Goal: Task Accomplishment & Management: Use online tool/utility

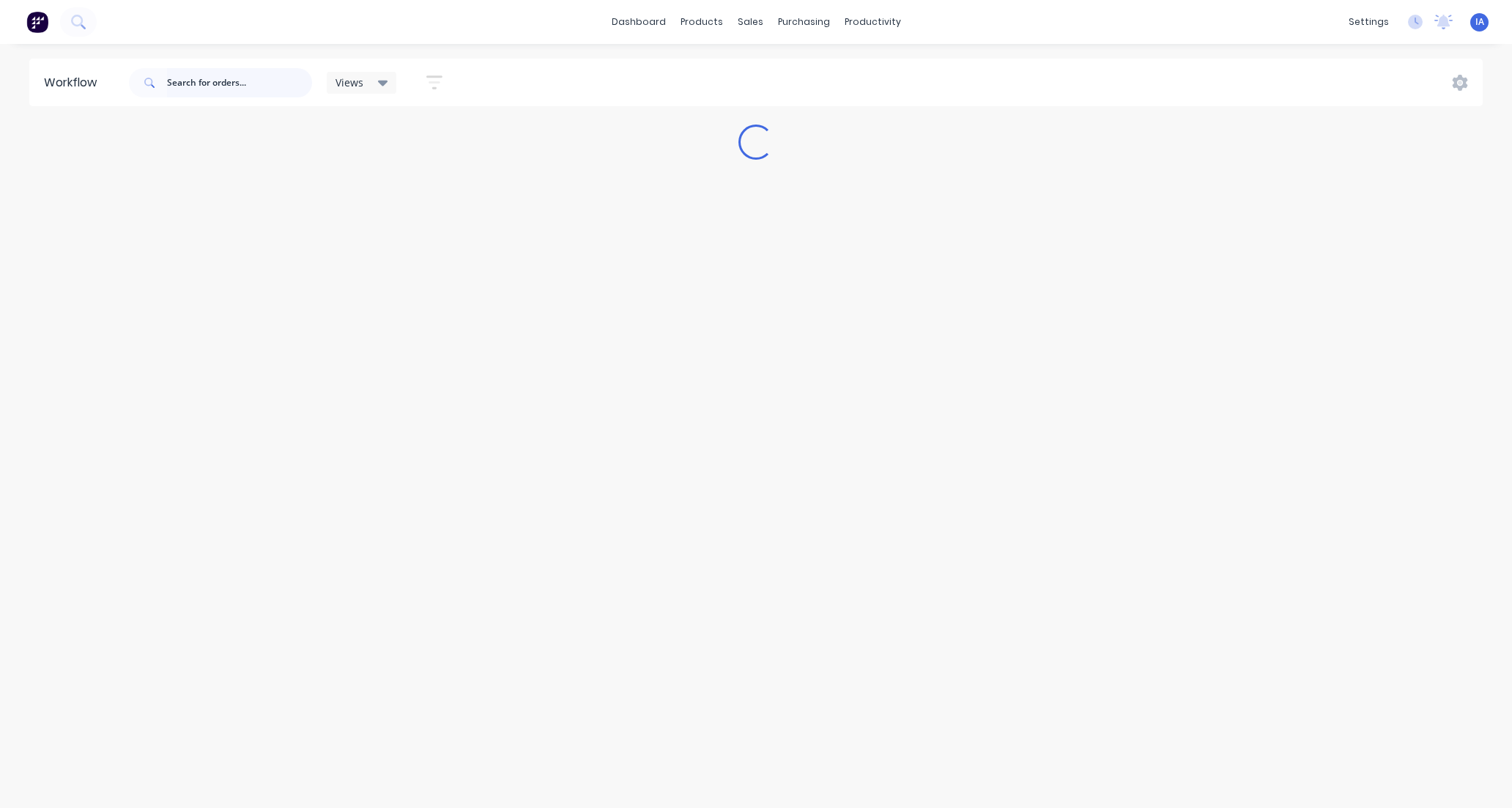
click at [191, 78] on input "text" at bounding box center [239, 82] width 145 height 29
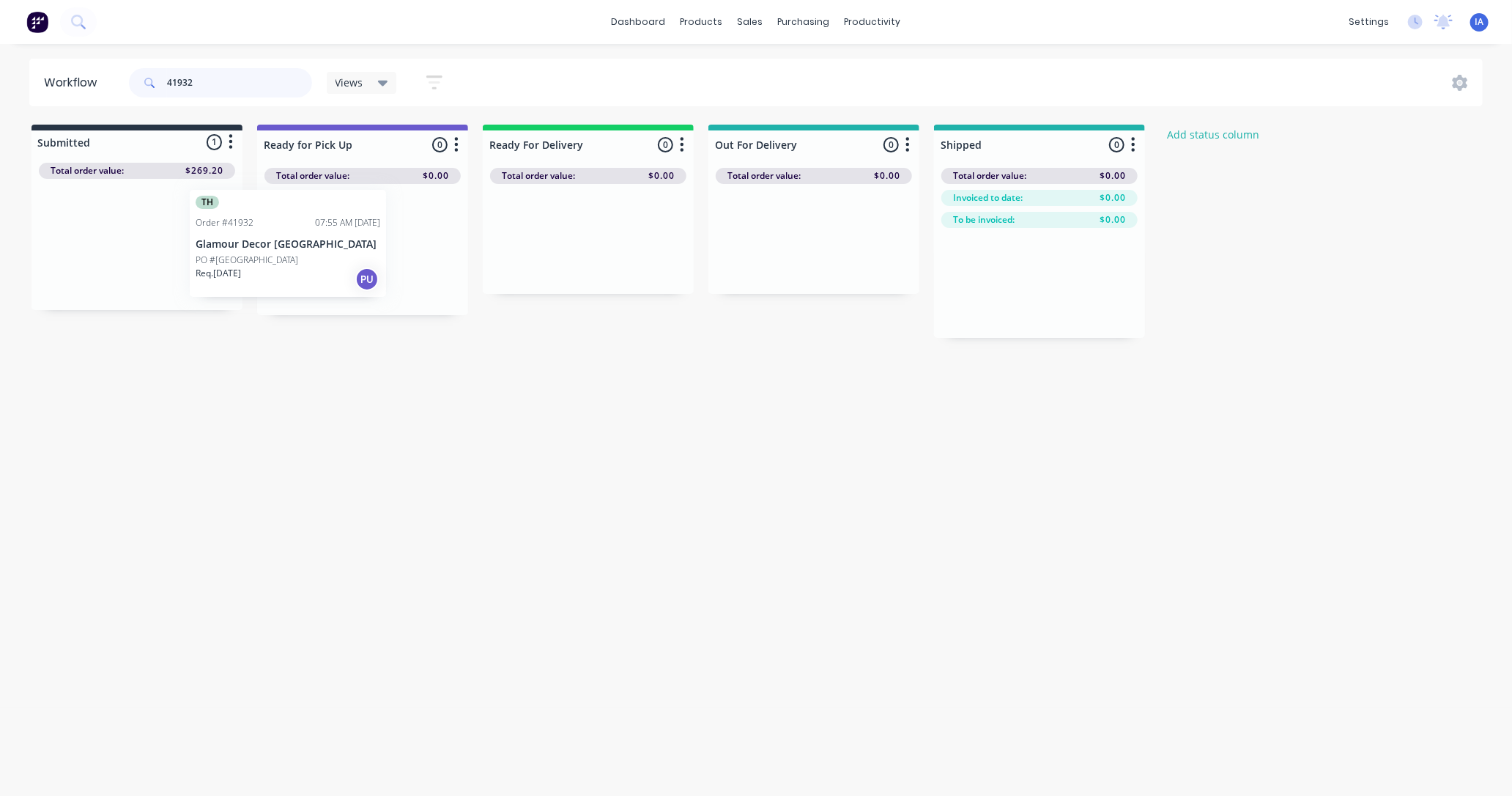
drag, startPoint x: 190, startPoint y: 250, endPoint x: 346, endPoint y: 249, distance: 156.0
click at [346, 249] on div "Submitted 1 Status colour #273444 hex #273444 Save Cancel Summaries Total order…" at bounding box center [786, 231] width 1594 height 213
type input "4"
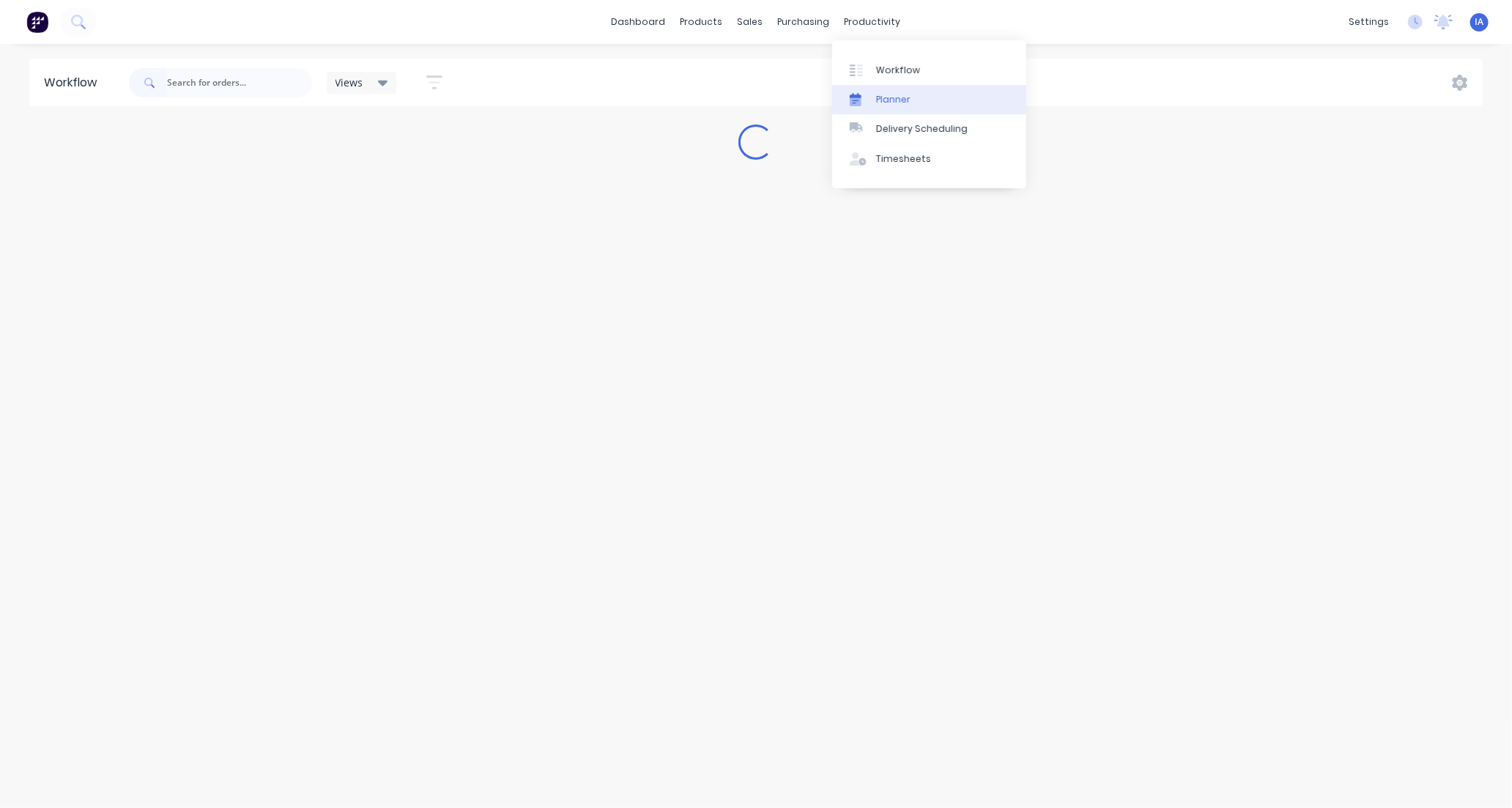
click at [905, 98] on div "Planner" at bounding box center [893, 100] width 34 height 13
click at [202, 77] on input "text" at bounding box center [207, 82] width 145 height 29
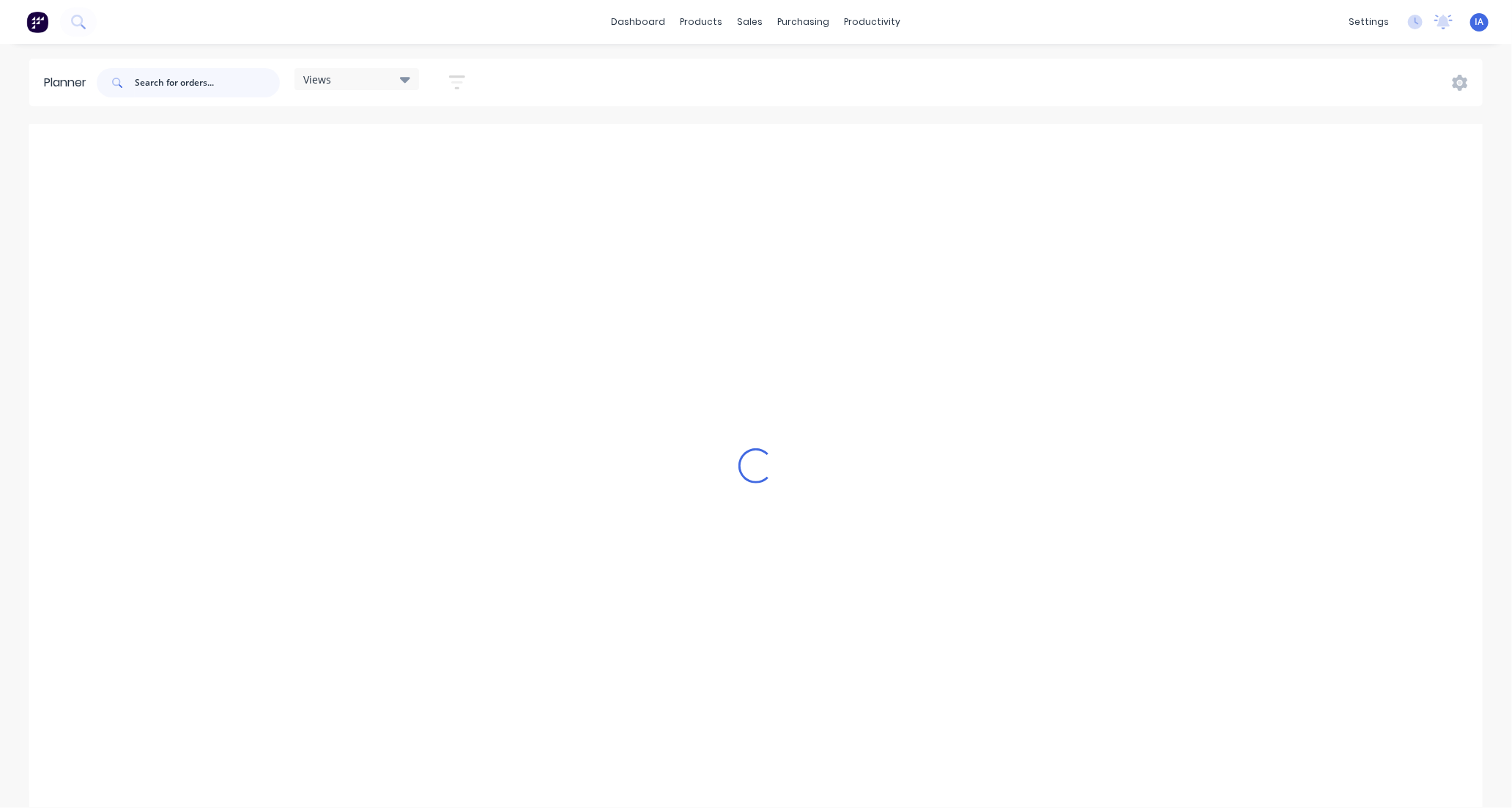
scroll to position [0, 1876]
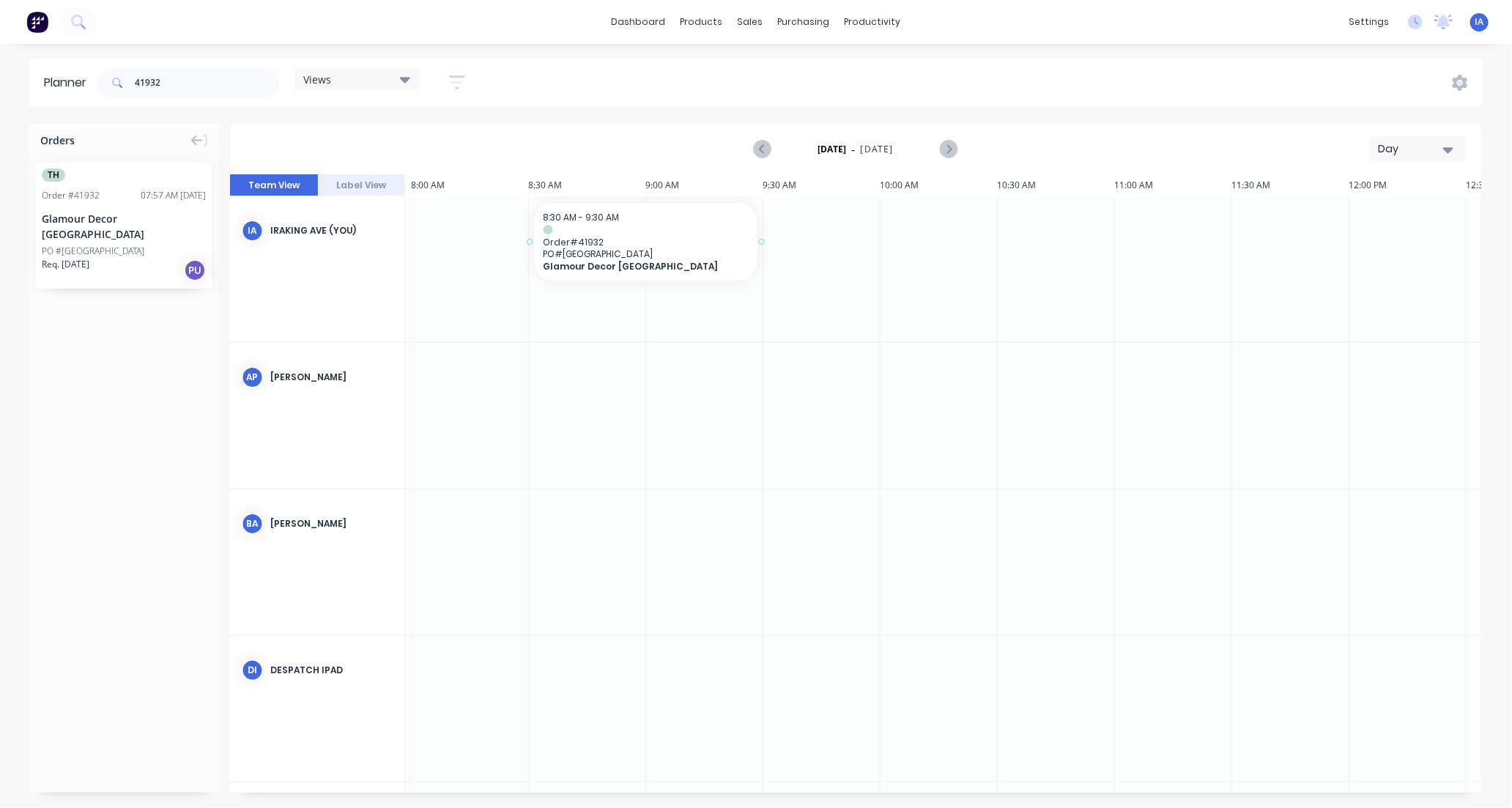
drag, startPoint x: 145, startPoint y: 247, endPoint x: 536, endPoint y: 195, distance: 394.4
click at [536, 195] on div "Orders TH Order # 41932 07:57 AM [DATE] Glamour Decor [GEOGRAPHIC_DATA] PO #[GE…" at bounding box center [756, 464] width 1512 height 683
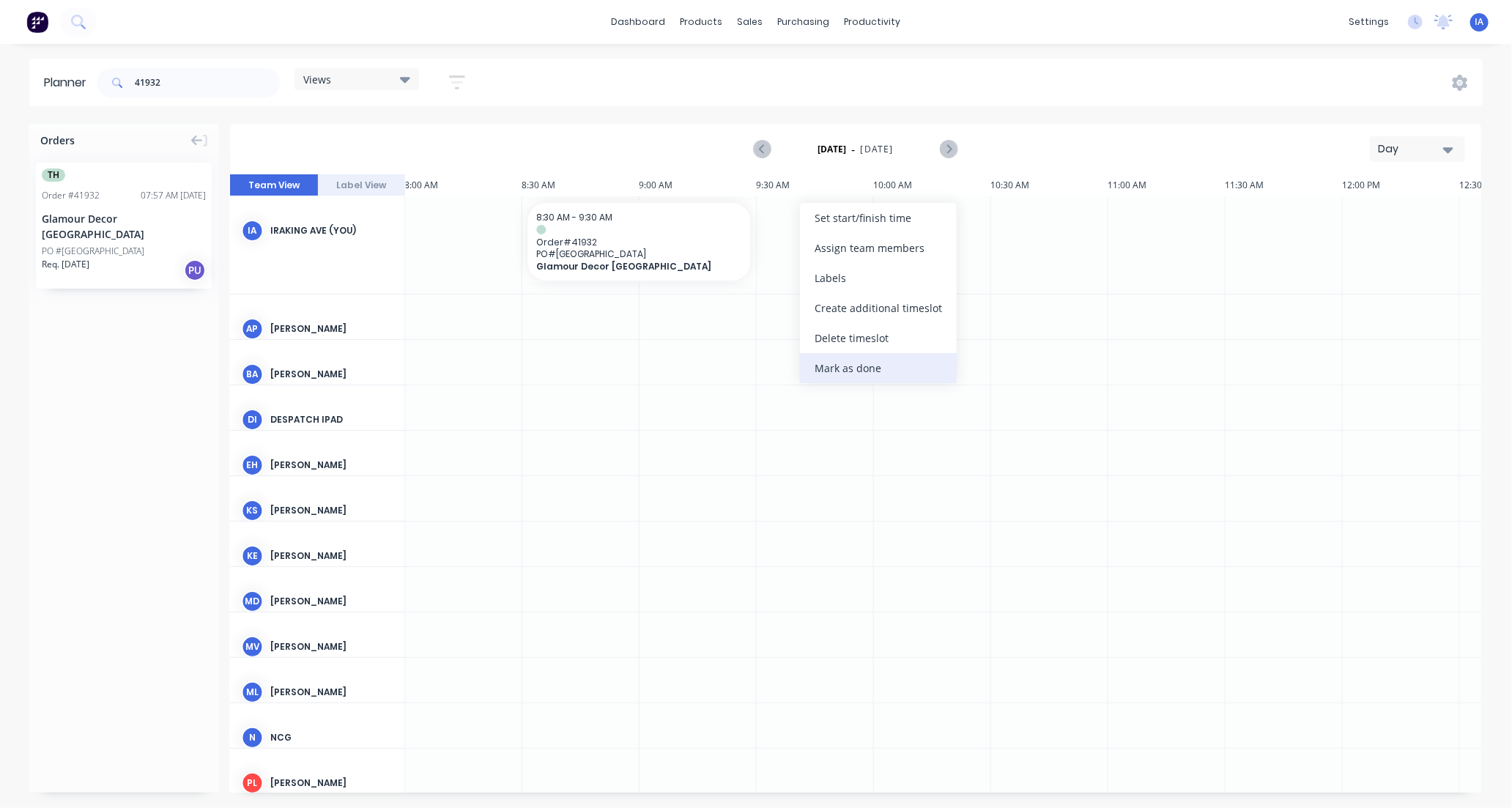
click at [873, 367] on div "Mark as done" at bounding box center [879, 368] width 157 height 30
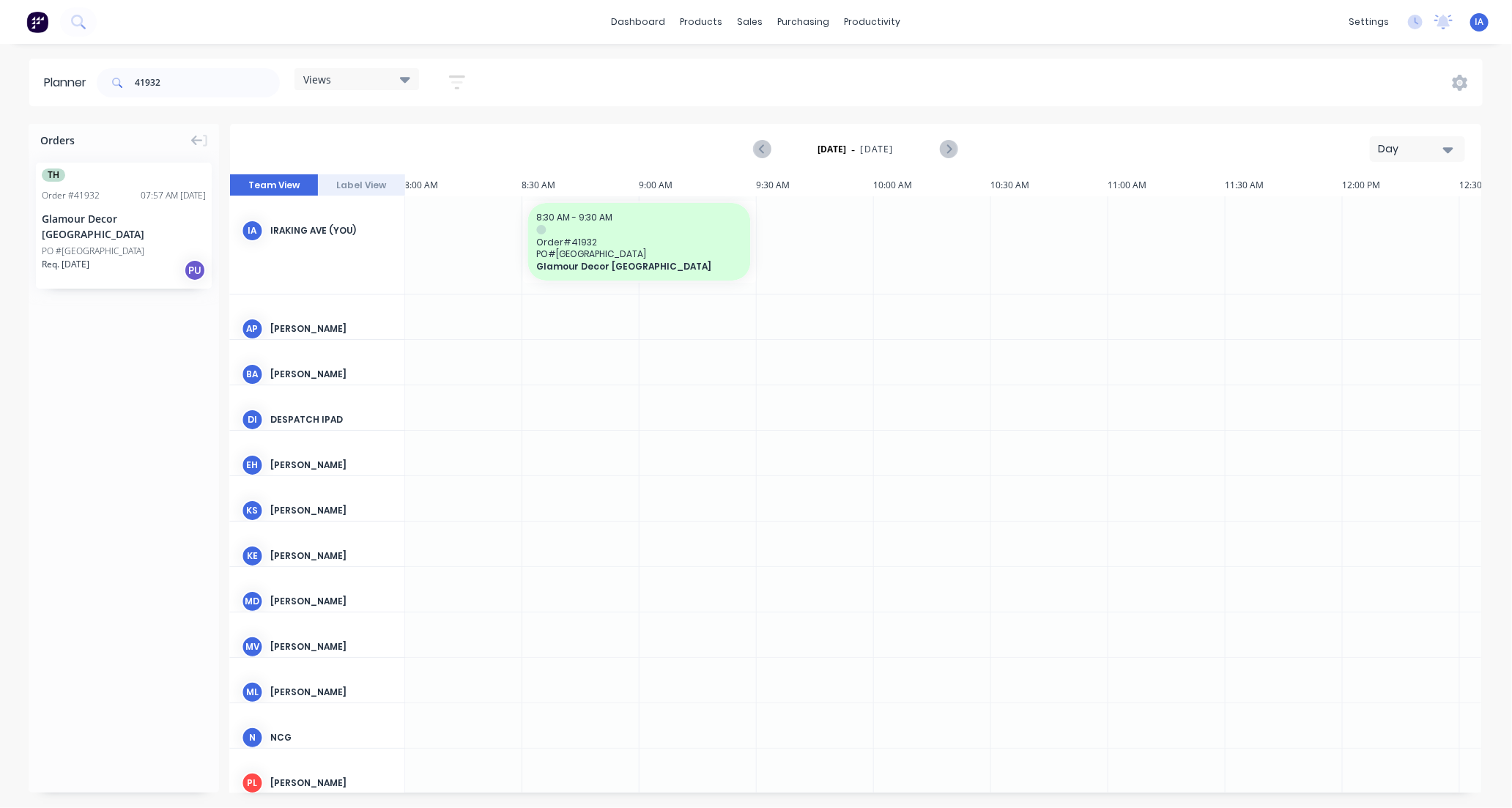
click at [170, 63] on div "41932" at bounding box center [189, 83] width 183 height 44
click at [188, 80] on input "41932" at bounding box center [207, 82] width 145 height 29
type input "4"
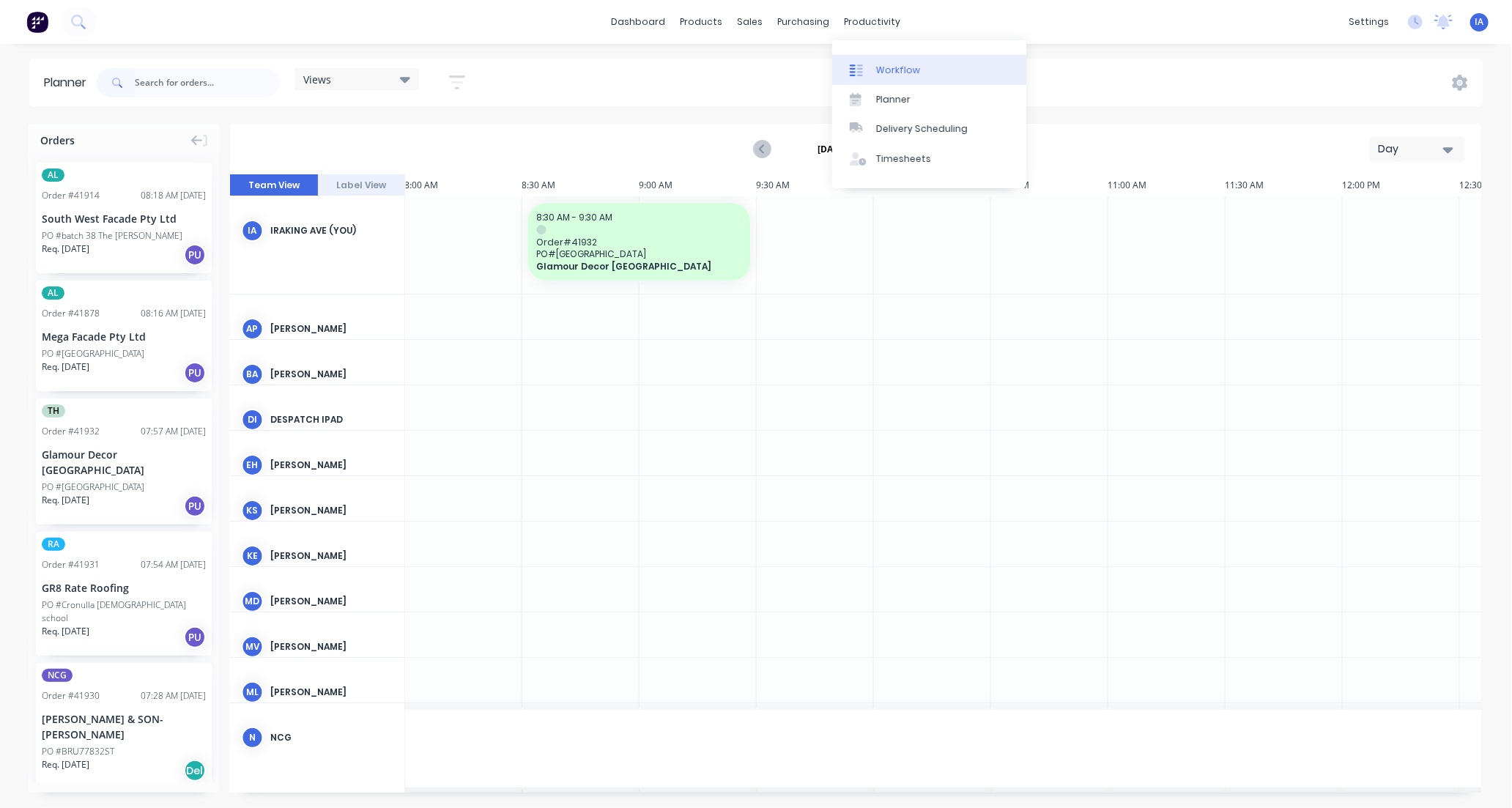
click at [898, 70] on div "Workflow" at bounding box center [898, 70] width 44 height 13
